Goal: Find specific page/section: Find specific page/section

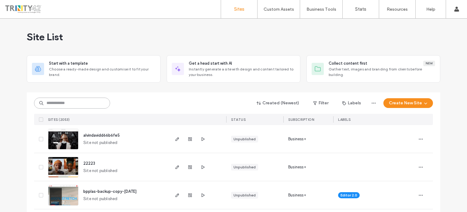
click at [78, 104] on input at bounding box center [72, 102] width 76 height 11
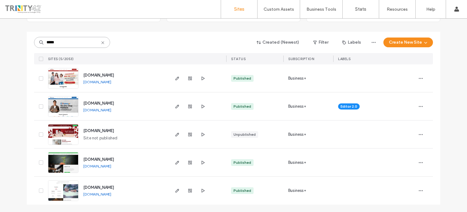
scroll to position [60, 0]
type input "*****"
click at [175, 108] on icon "button" at bounding box center [177, 106] width 5 height 5
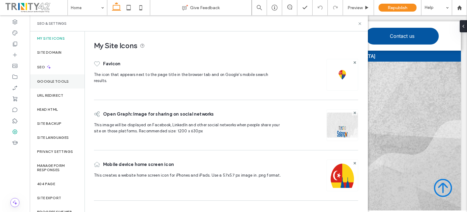
click at [53, 83] on label "Google Tools" at bounding box center [53, 81] width 32 height 4
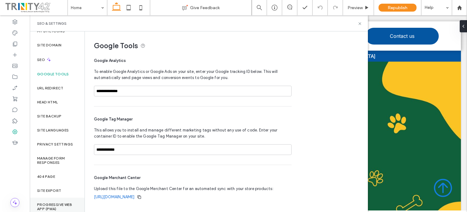
scroll to position [11, 0]
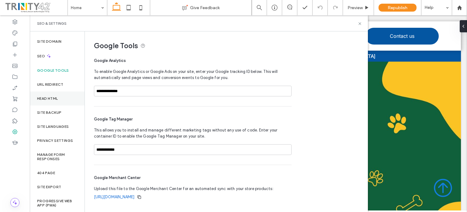
click at [46, 96] on label "Head HTML" at bounding box center [47, 98] width 21 height 4
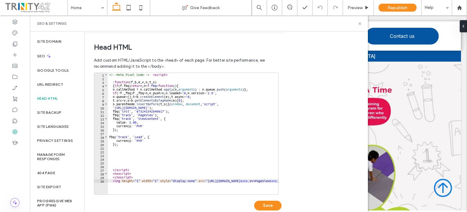
scroll to position [205, 0]
